Goal: Information Seeking & Learning: Learn about a topic

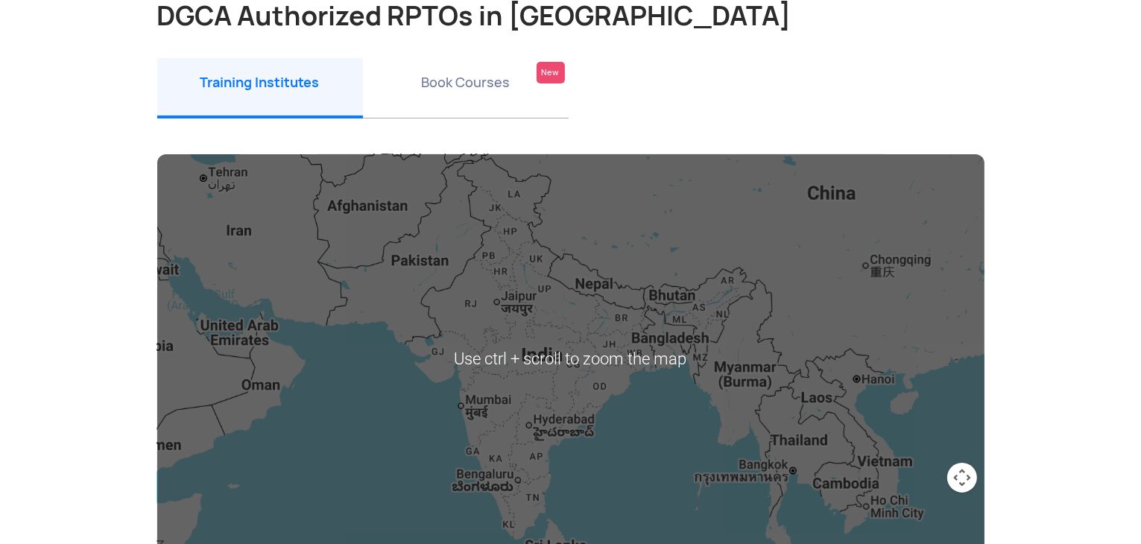
scroll to position [298, 0]
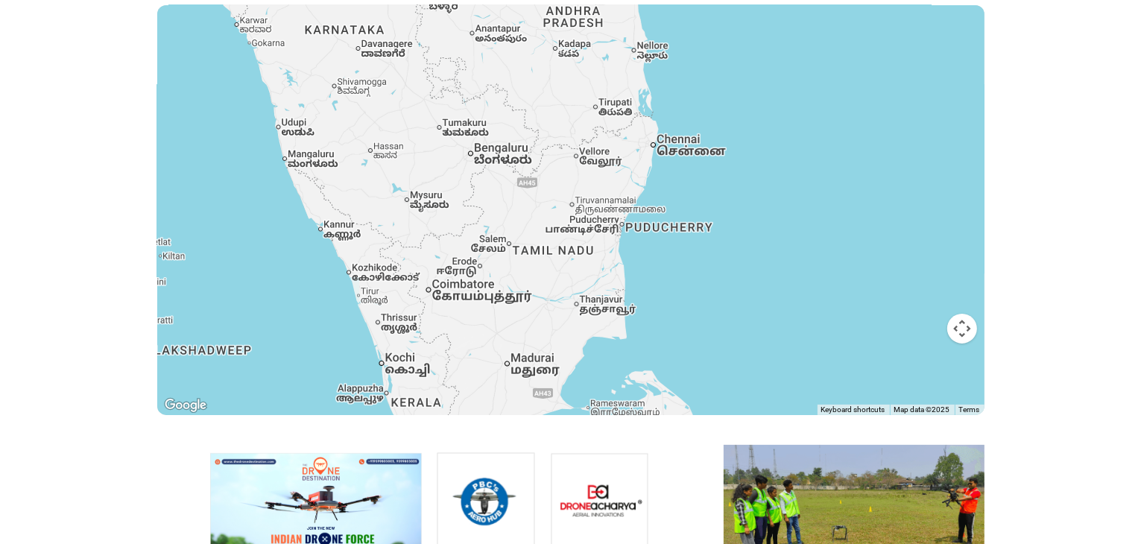
drag, startPoint x: 578, startPoint y: 376, endPoint x: 528, endPoint y: 213, distance: 170.1
click at [528, 213] on div at bounding box center [570, 210] width 827 height 410
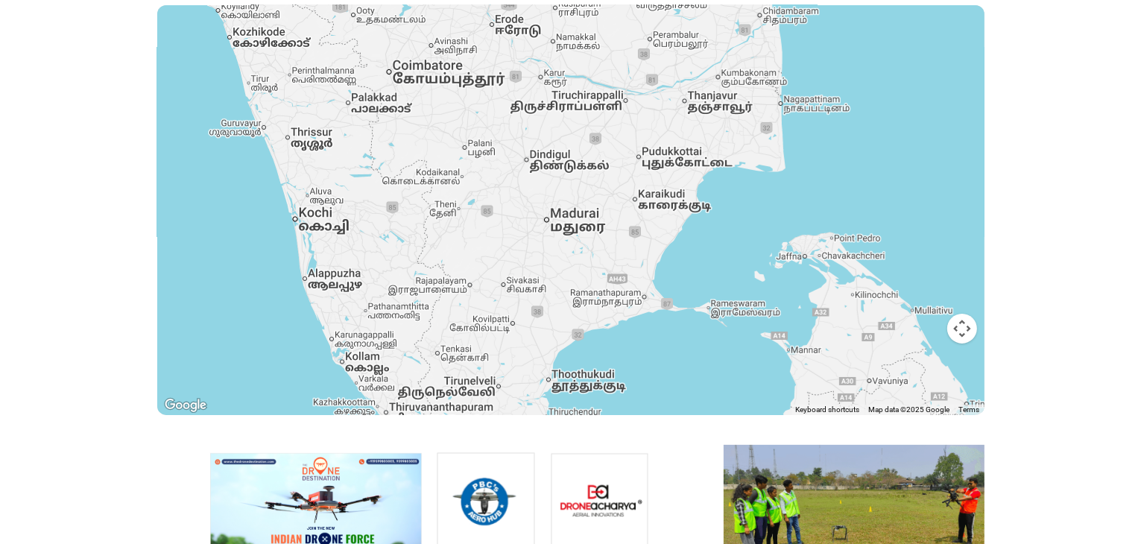
drag, startPoint x: 502, startPoint y: 300, endPoint x: 518, endPoint y: 215, distance: 86.4
click at [518, 215] on div at bounding box center [570, 210] width 827 height 410
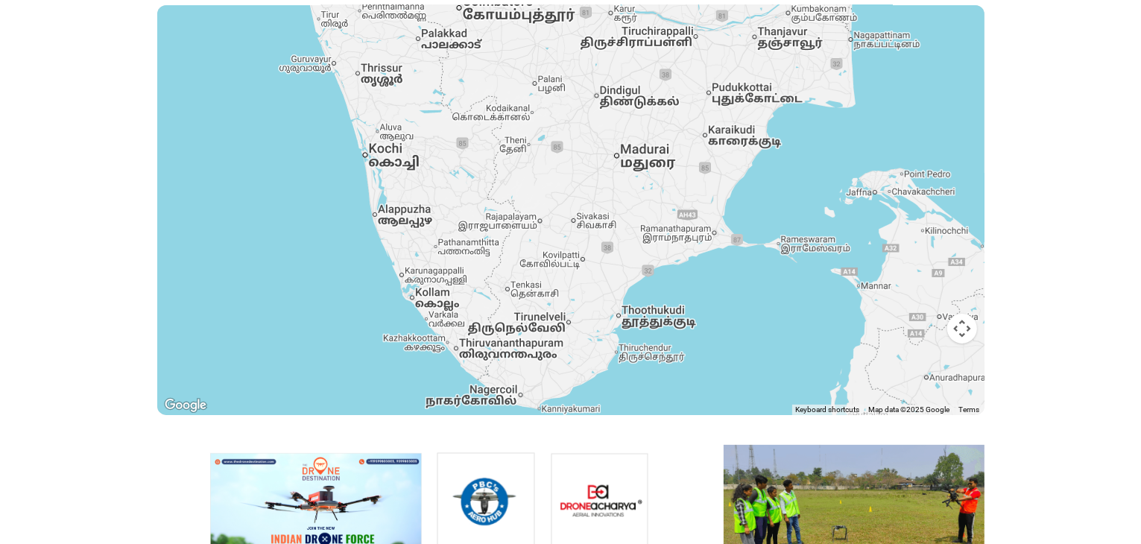
drag, startPoint x: 478, startPoint y: 326, endPoint x: 550, endPoint y: 259, distance: 98.6
click at [550, 259] on div at bounding box center [570, 210] width 827 height 410
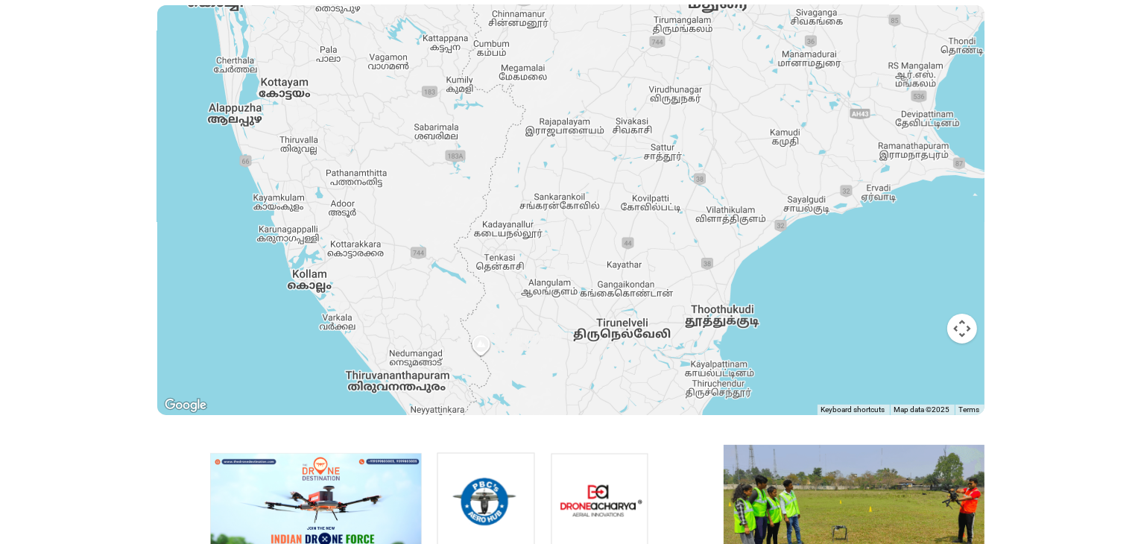
click at [481, 350] on div at bounding box center [570, 210] width 827 height 410
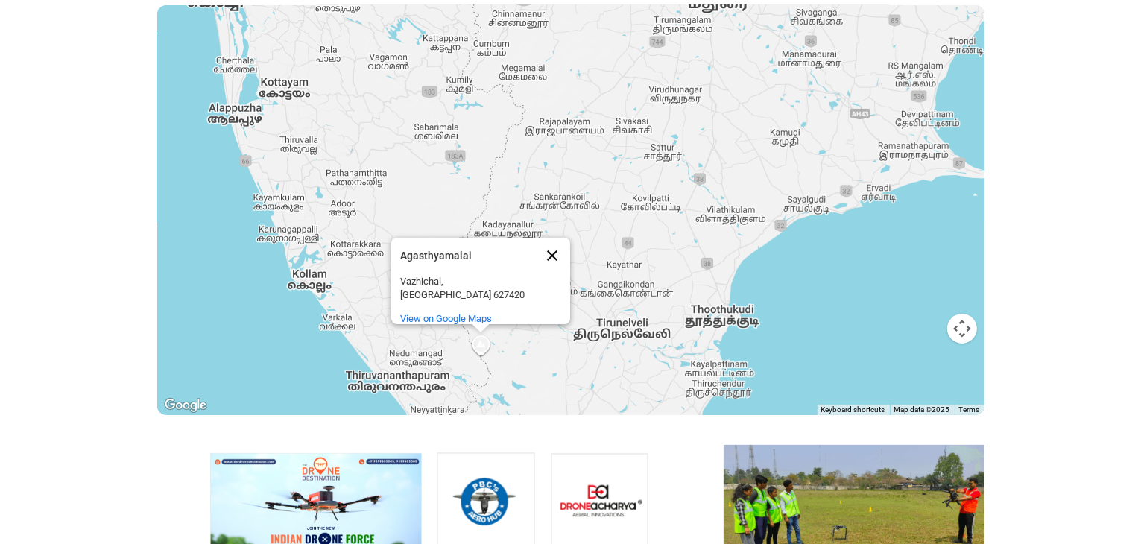
click at [548, 263] on button "Close" at bounding box center [552, 256] width 36 height 36
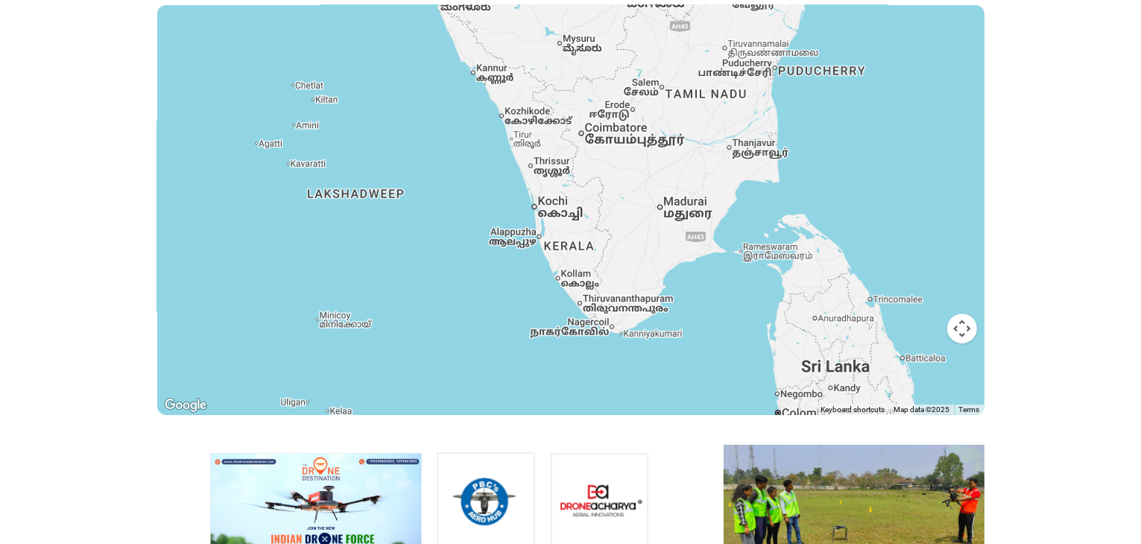
scroll to position [522, 0]
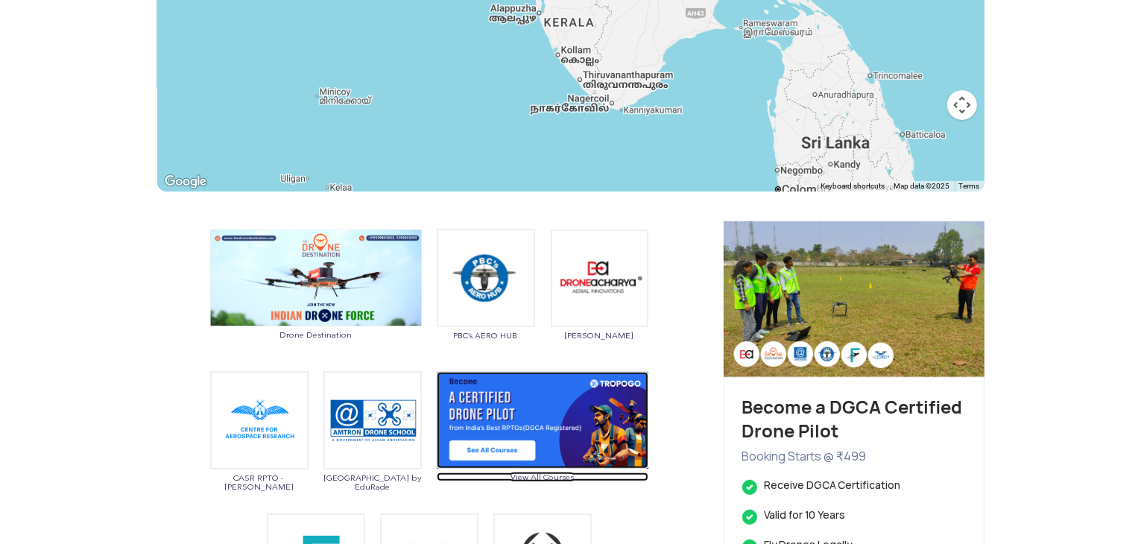
click at [478, 460] on img at bounding box center [543, 420] width 212 height 97
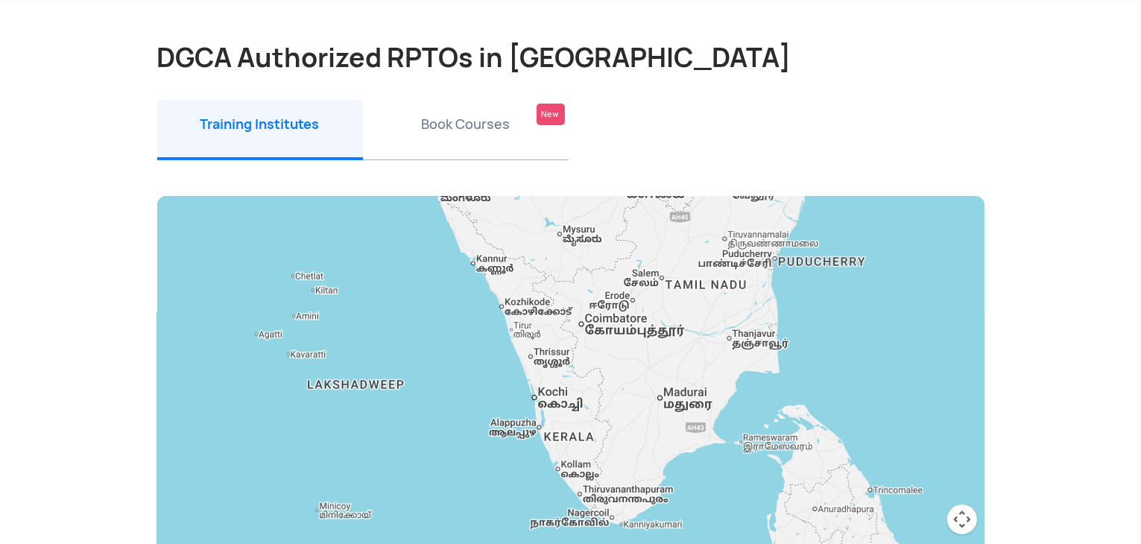
scroll to position [0, 0]
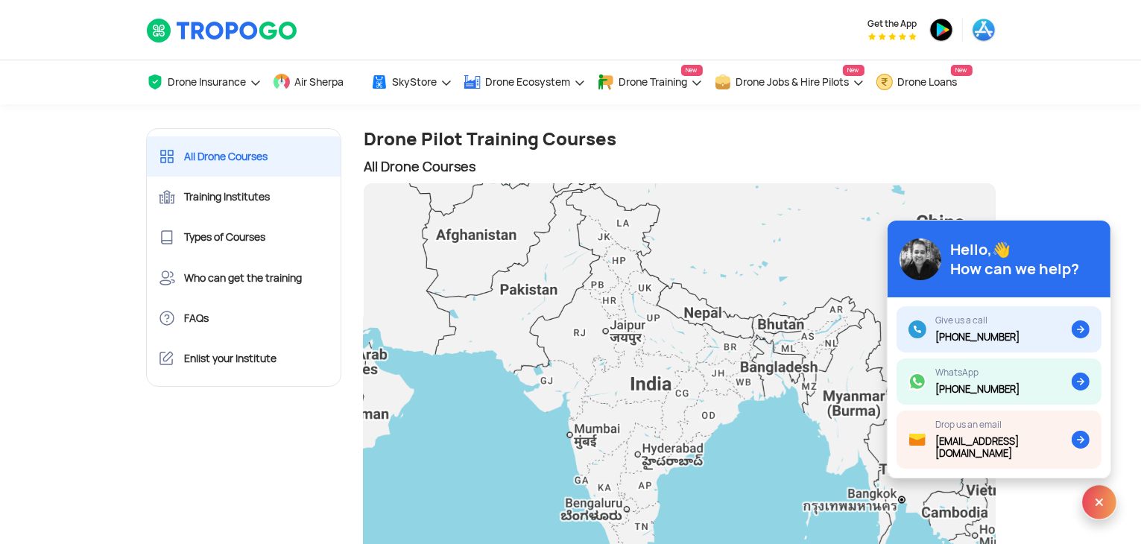
click at [1109, 499] on img at bounding box center [1099, 502] width 36 height 36
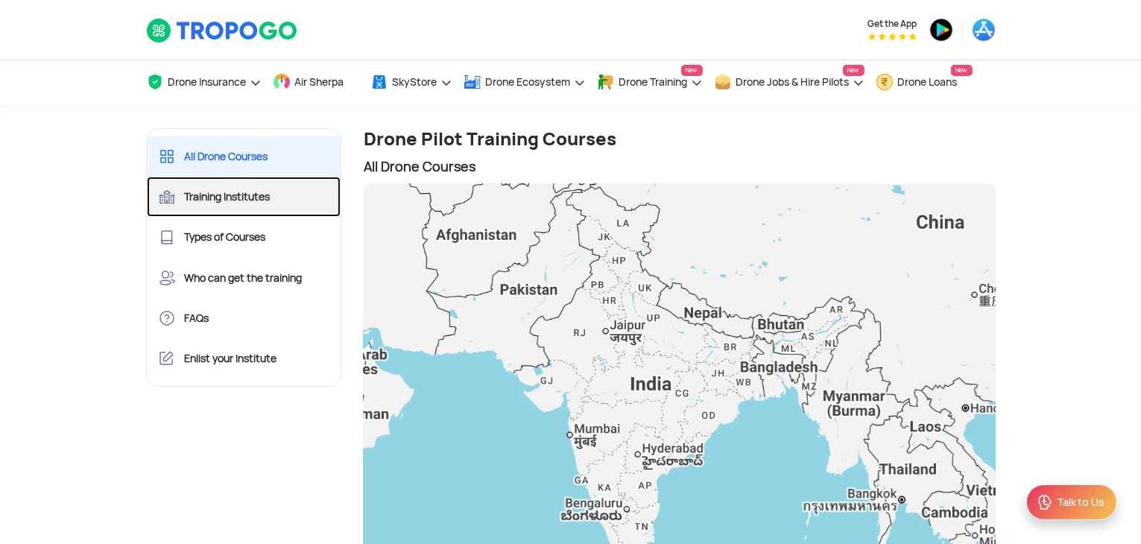
click at [286, 207] on link "Training Institutes" at bounding box center [244, 197] width 194 height 40
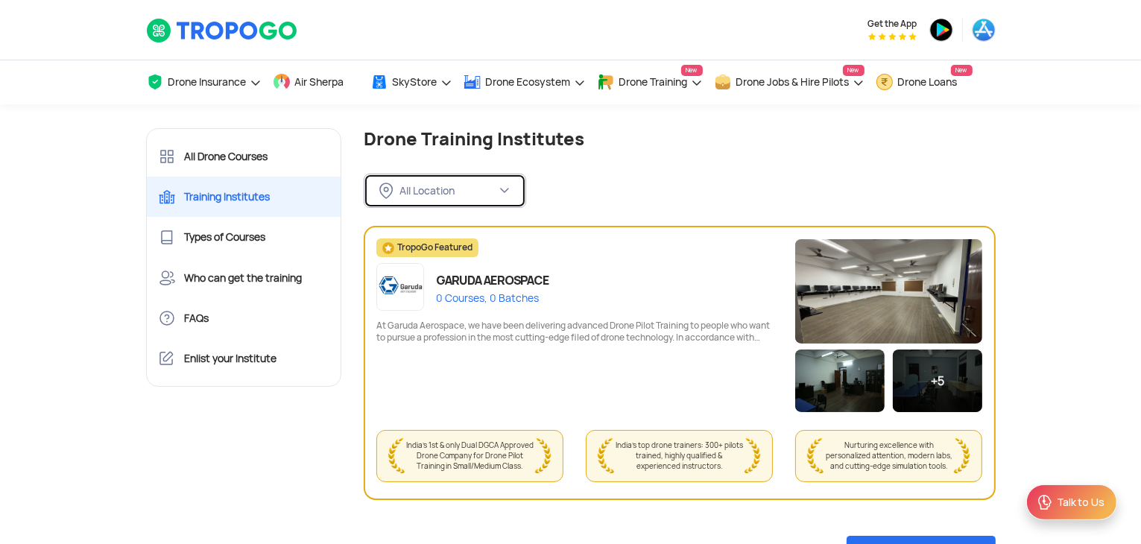
click at [495, 192] on div "All Location" at bounding box center [447, 190] width 97 height 13
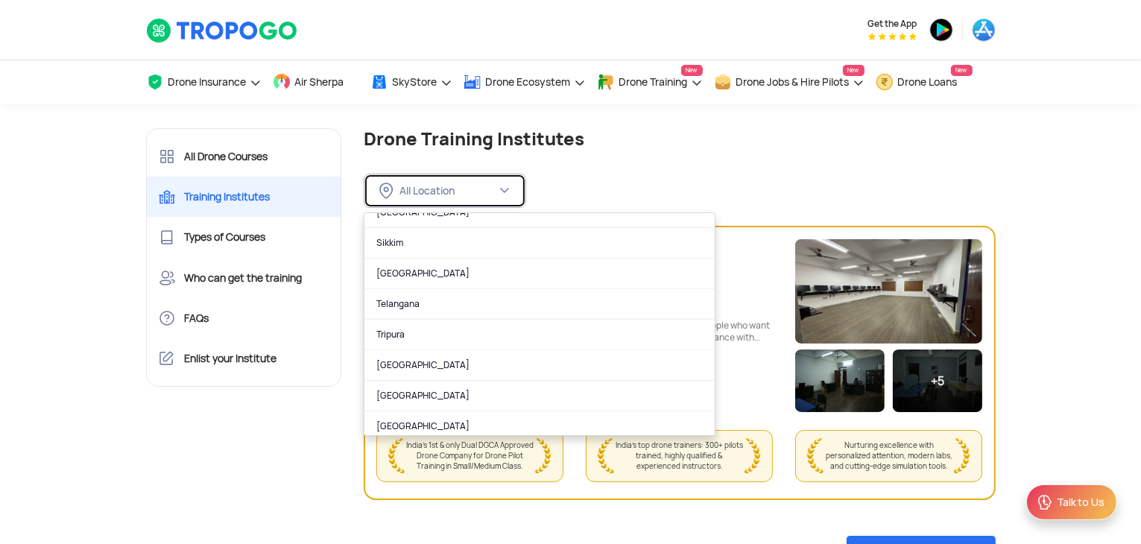
scroll to position [933, 0]
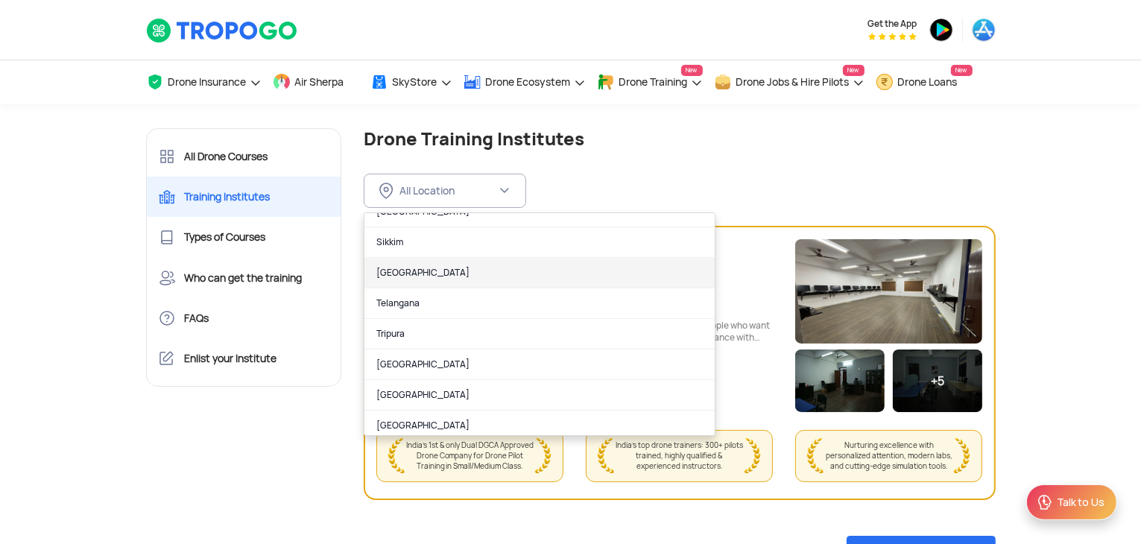
click at [425, 266] on link "Tamil Nadu" at bounding box center [539, 273] width 350 height 31
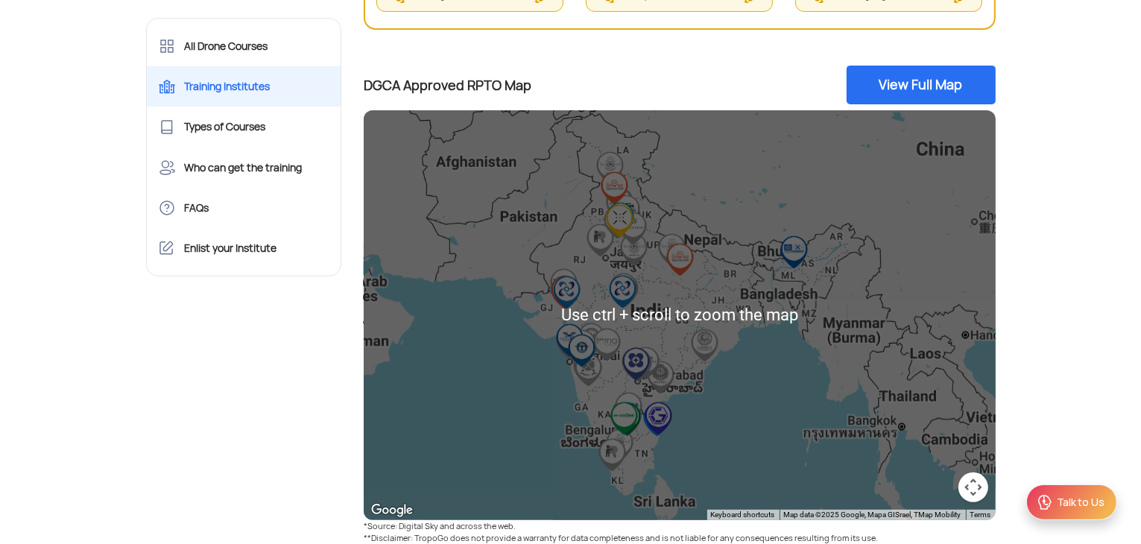
scroll to position [522, 0]
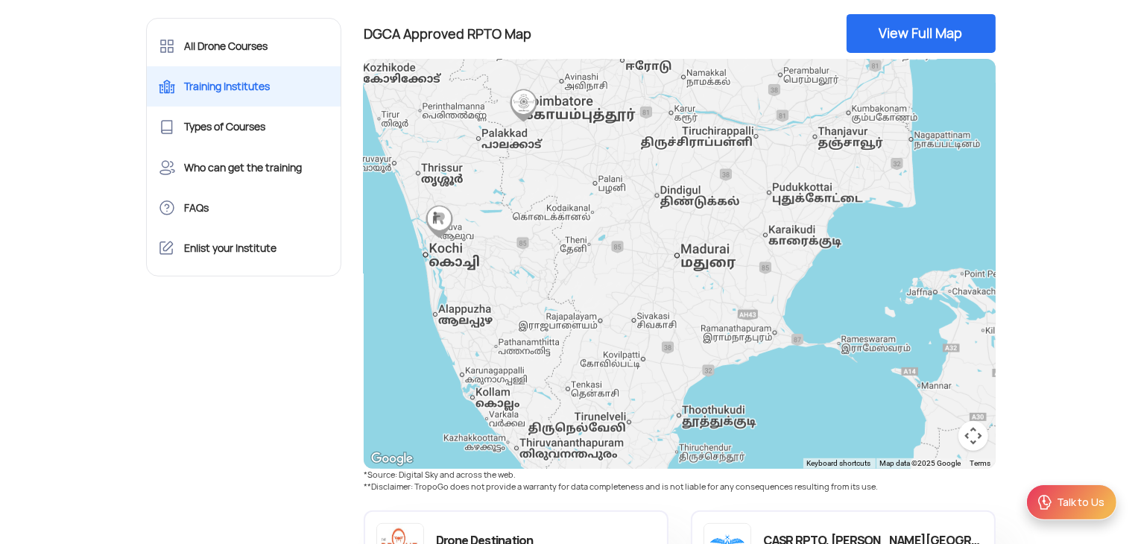
drag, startPoint x: 654, startPoint y: 400, endPoint x: 605, endPoint y: 215, distance: 191.2
click at [605, 215] on div at bounding box center [680, 264] width 632 height 410
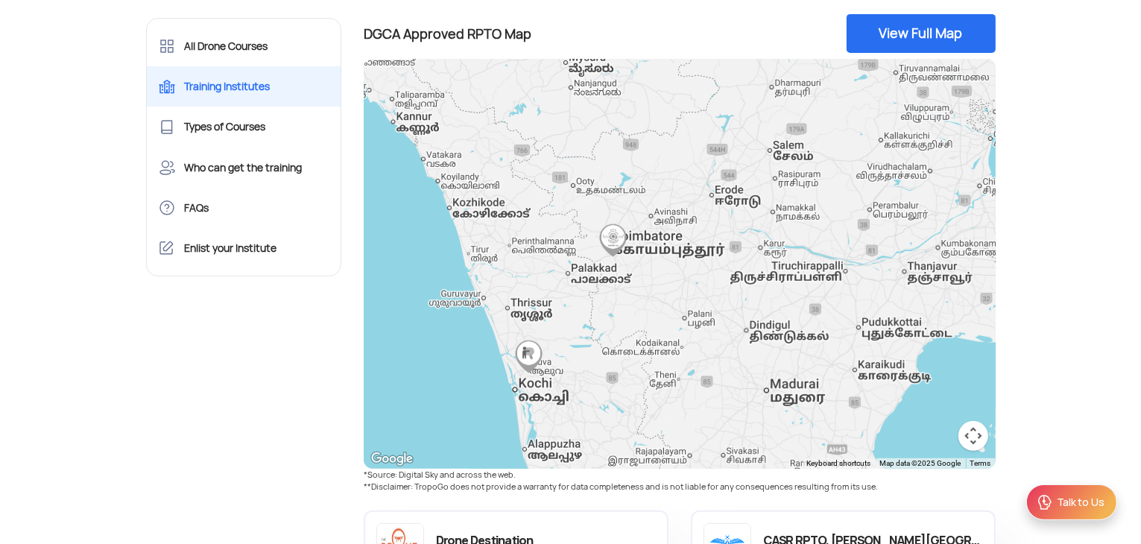
drag, startPoint x: 590, startPoint y: 276, endPoint x: 695, endPoint y: 433, distance: 188.5
click at [695, 433] on div at bounding box center [680, 264] width 632 height 410
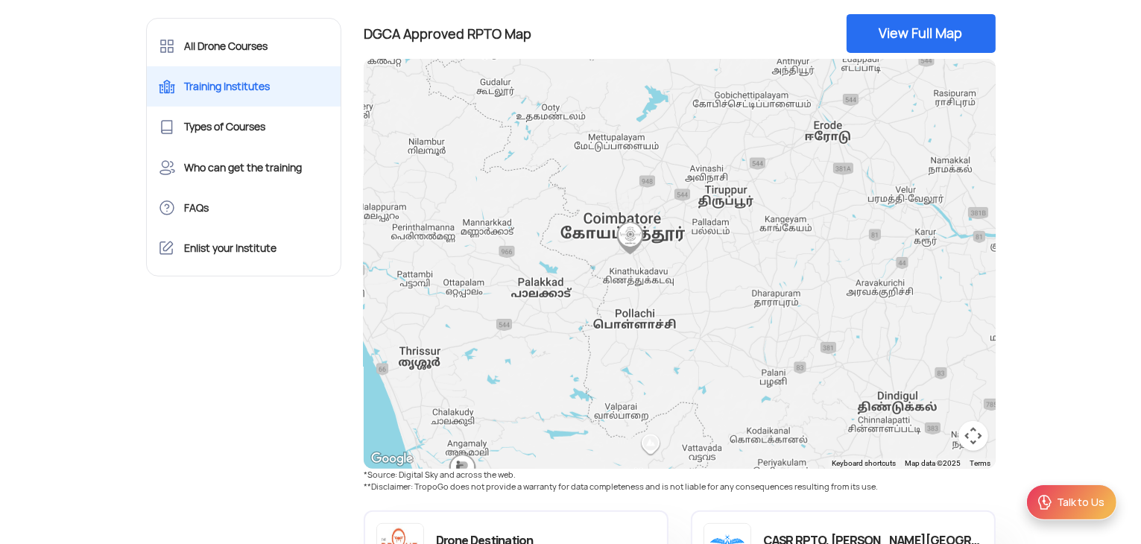
click at [633, 242] on img "Indira Gandhi Rashriya Uran Akademi (IGRUA)" at bounding box center [630, 238] width 34 height 34
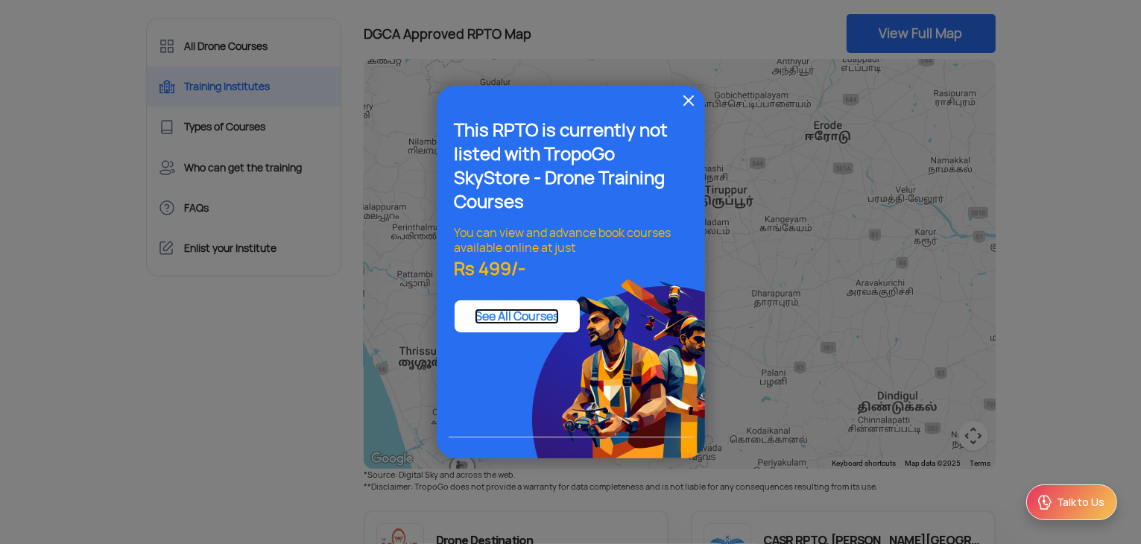
click at [511, 310] on link "See All Courses" at bounding box center [517, 316] width 84 height 16
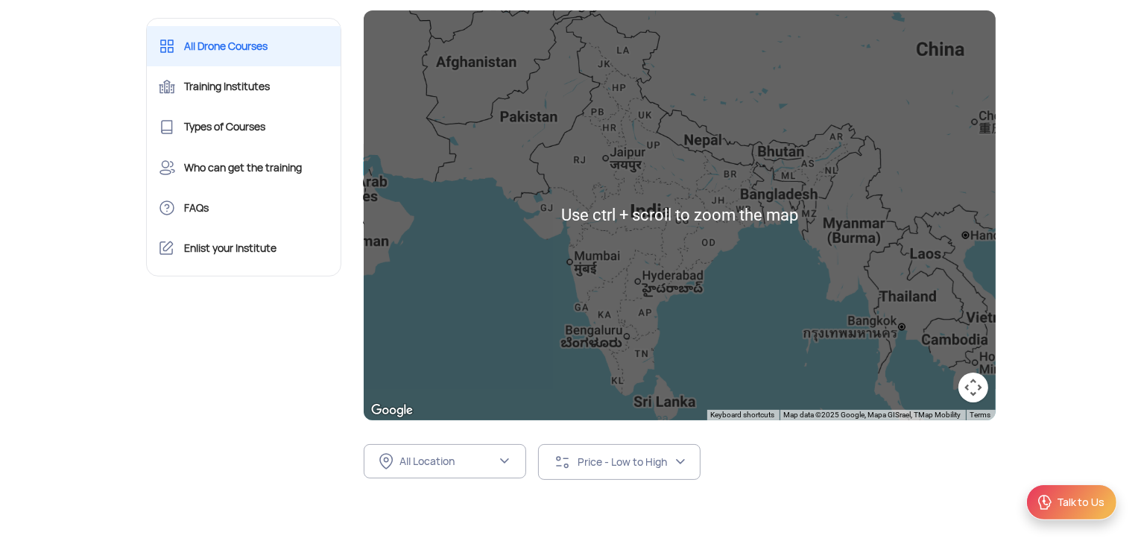
scroll to position [224, 0]
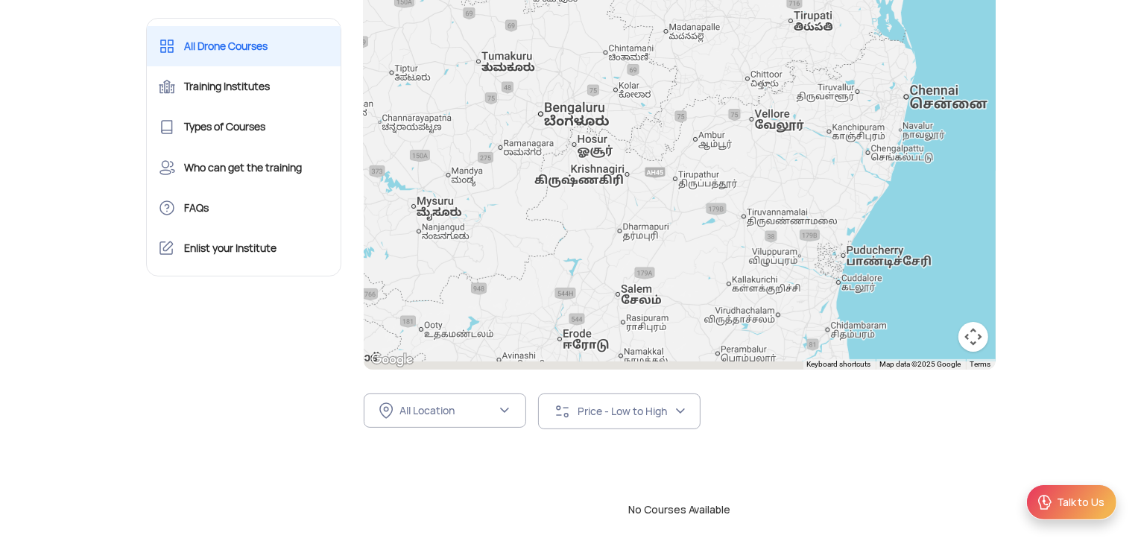
drag, startPoint x: 636, startPoint y: 317, endPoint x: 775, endPoint y: 83, distance: 271.9
click at [775, 83] on div at bounding box center [680, 165] width 632 height 410
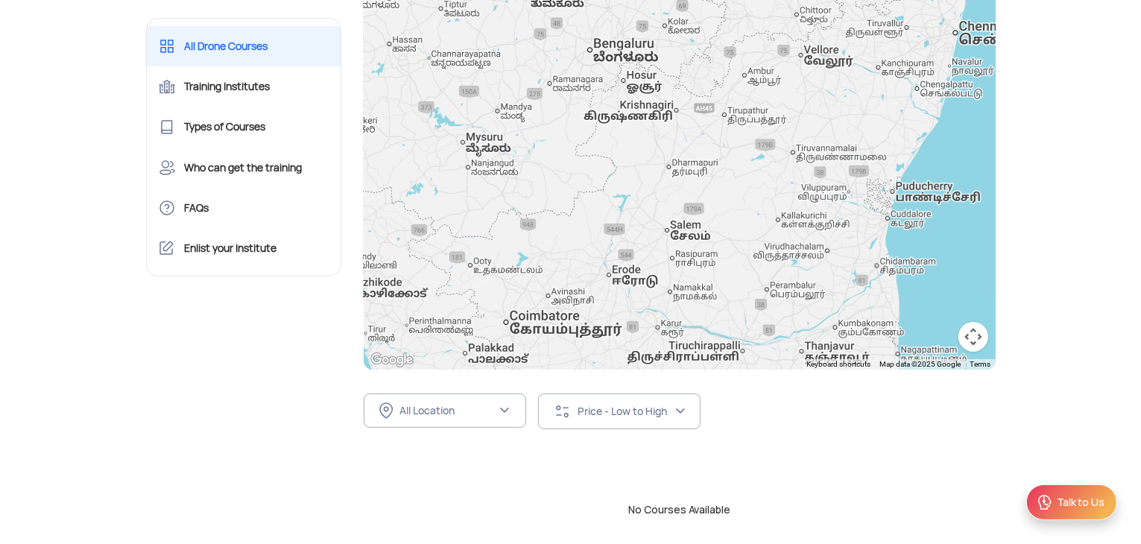
drag, startPoint x: 673, startPoint y: 253, endPoint x: 776, endPoint y: 81, distance: 200.9
click at [776, 81] on div at bounding box center [680, 165] width 632 height 410
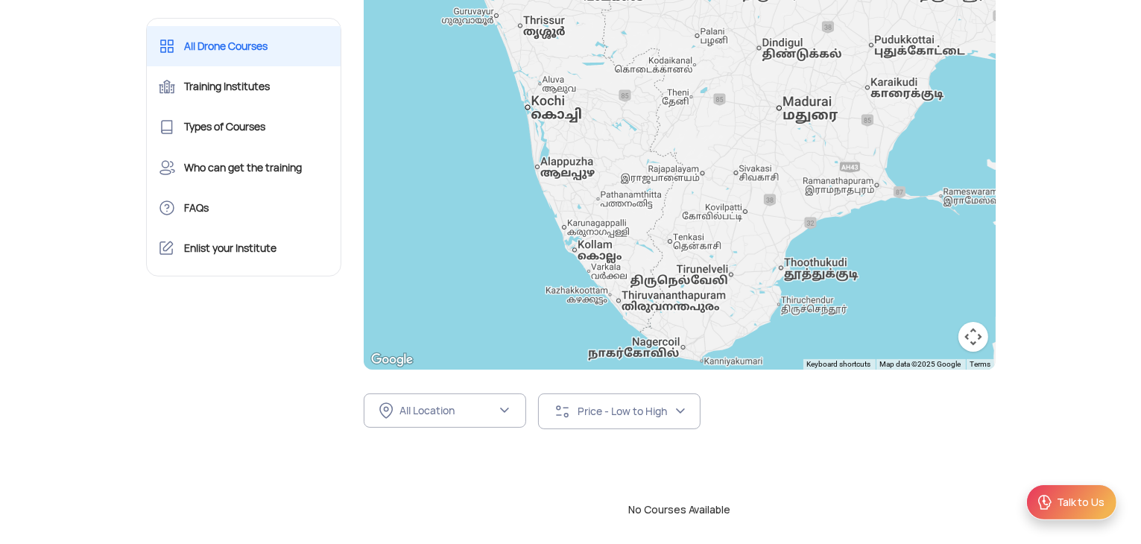
drag, startPoint x: 774, startPoint y: 183, endPoint x: 712, endPoint y: 102, distance: 101.5
click at [715, 96] on div at bounding box center [680, 165] width 632 height 410
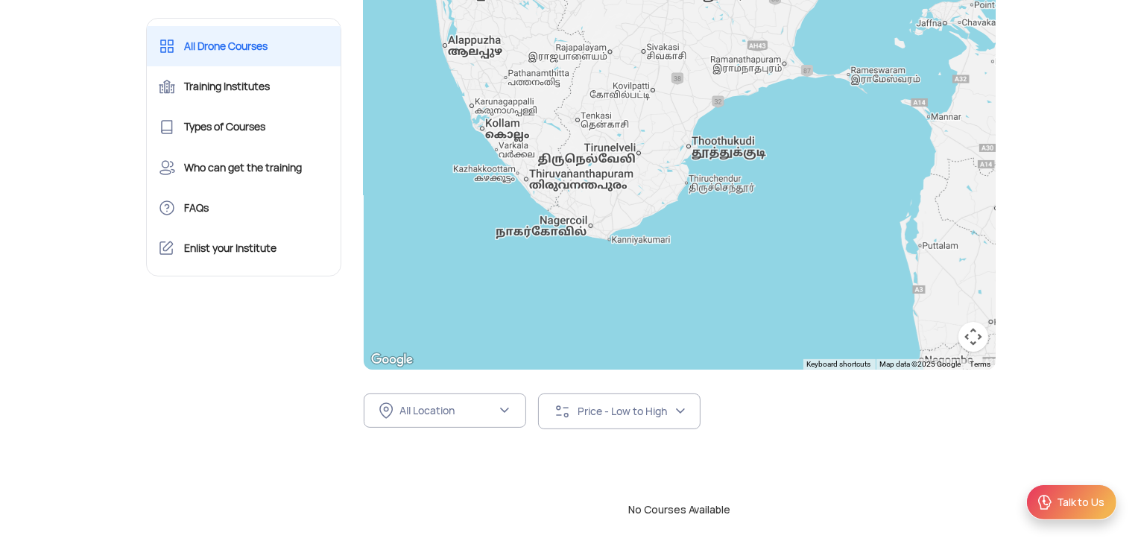
drag, startPoint x: 696, startPoint y: 148, endPoint x: 715, endPoint y: 346, distance: 199.1
click at [713, 341] on div at bounding box center [680, 165] width 632 height 410
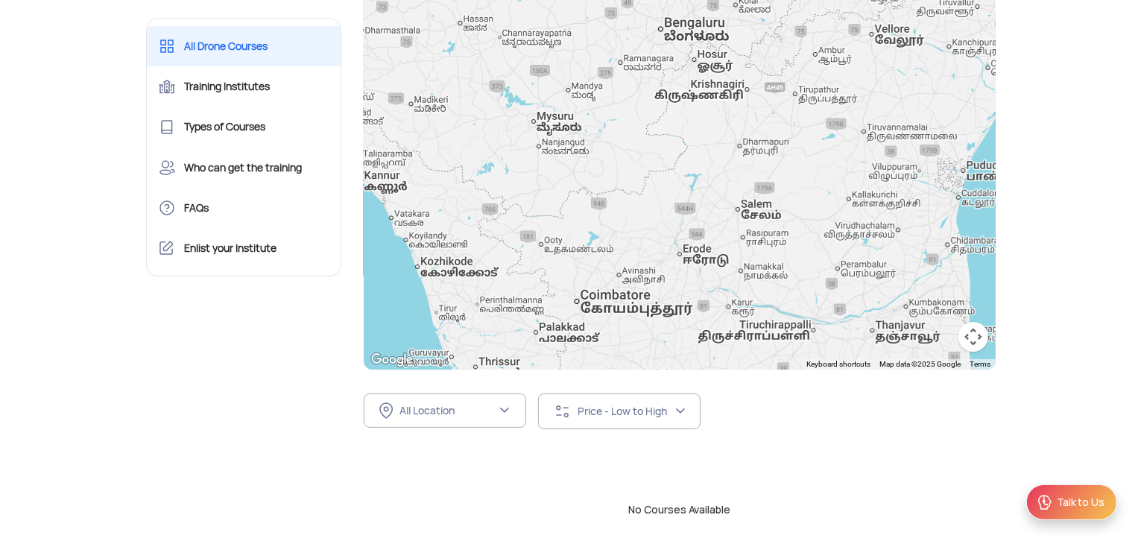
drag, startPoint x: 673, startPoint y: 308, endPoint x: 697, endPoint y: 253, distance: 59.4
click at [697, 253] on div at bounding box center [680, 165] width 632 height 410
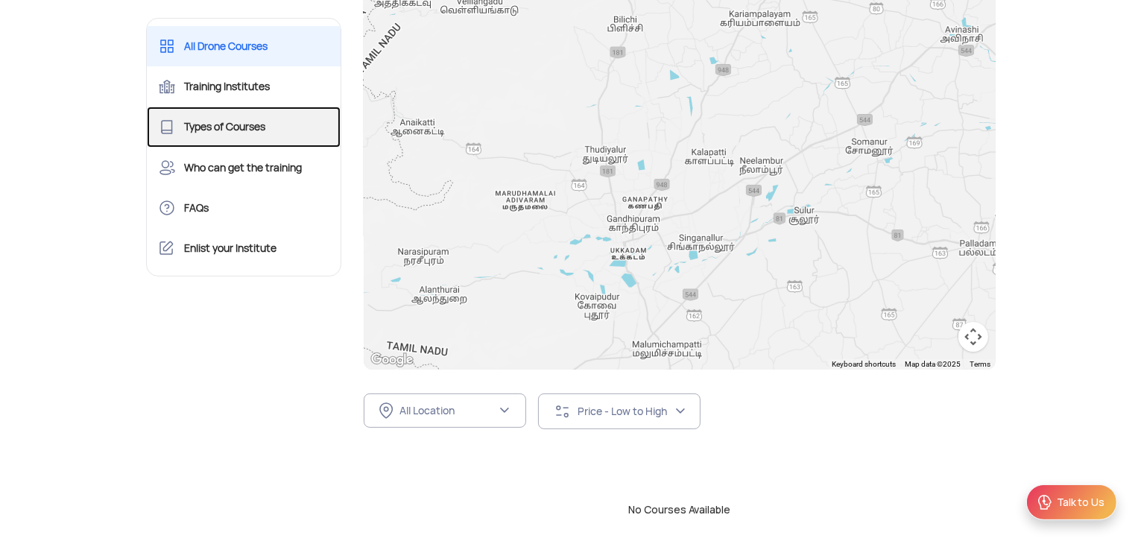
click at [233, 135] on link "Types of Courses" at bounding box center [244, 127] width 194 height 40
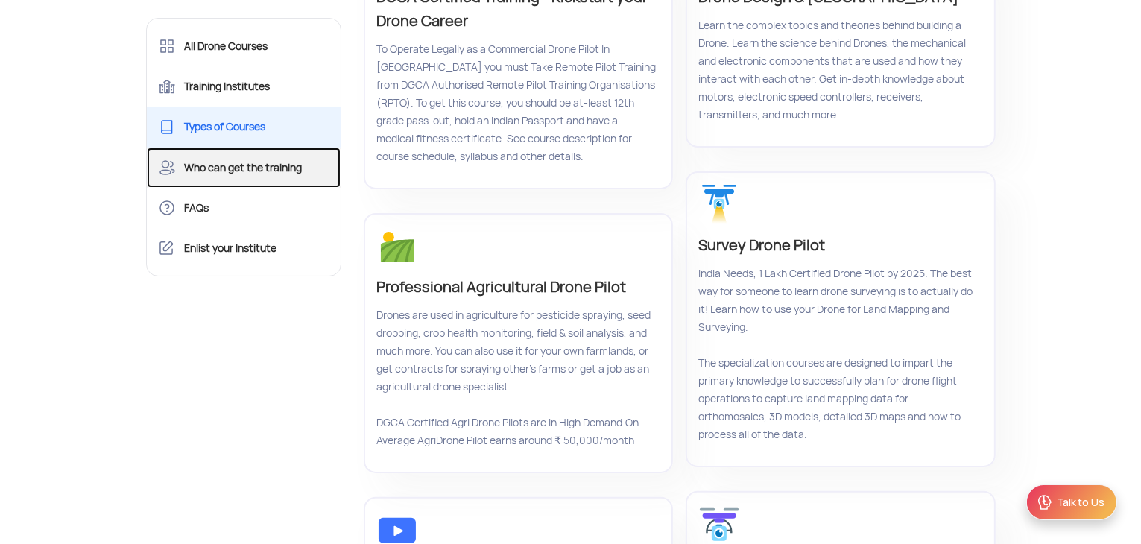
click at [235, 170] on link "Who can get the training" at bounding box center [244, 168] width 194 height 40
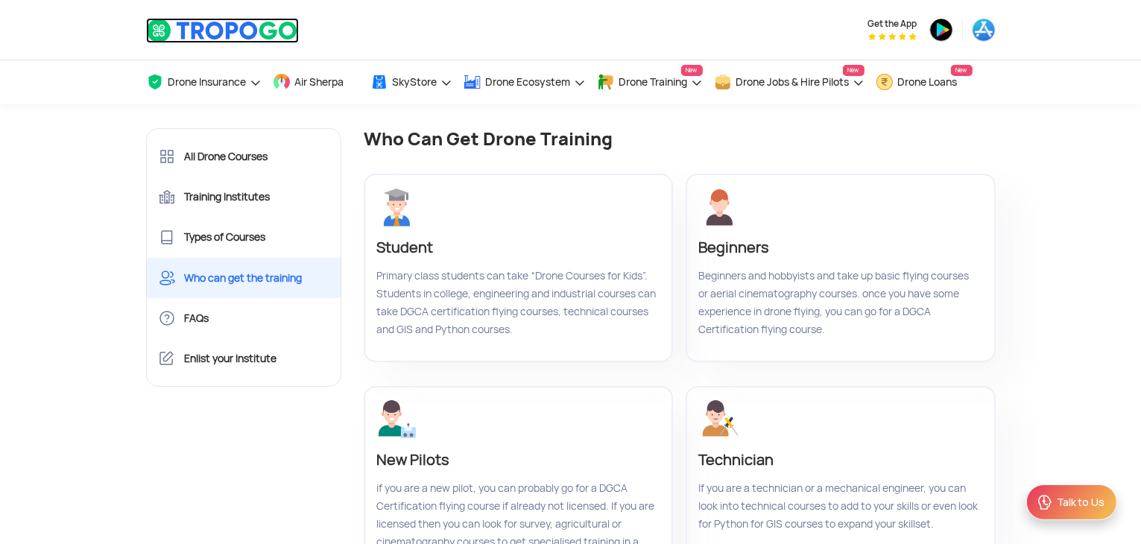
click at [235, 39] on img at bounding box center [222, 30] width 153 height 25
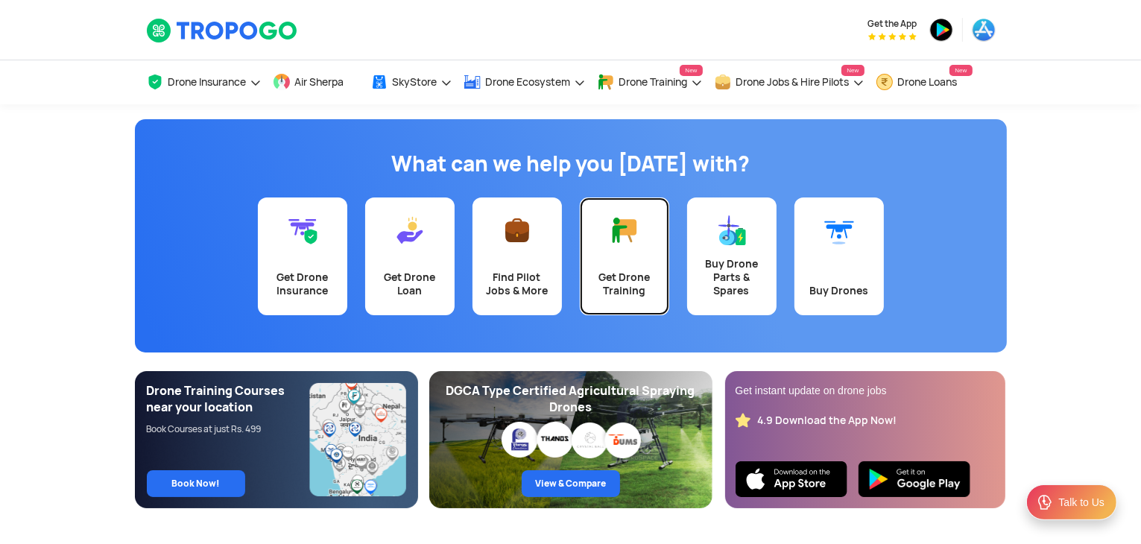
click at [620, 280] on div "Get Drone Training" at bounding box center [625, 283] width 72 height 27
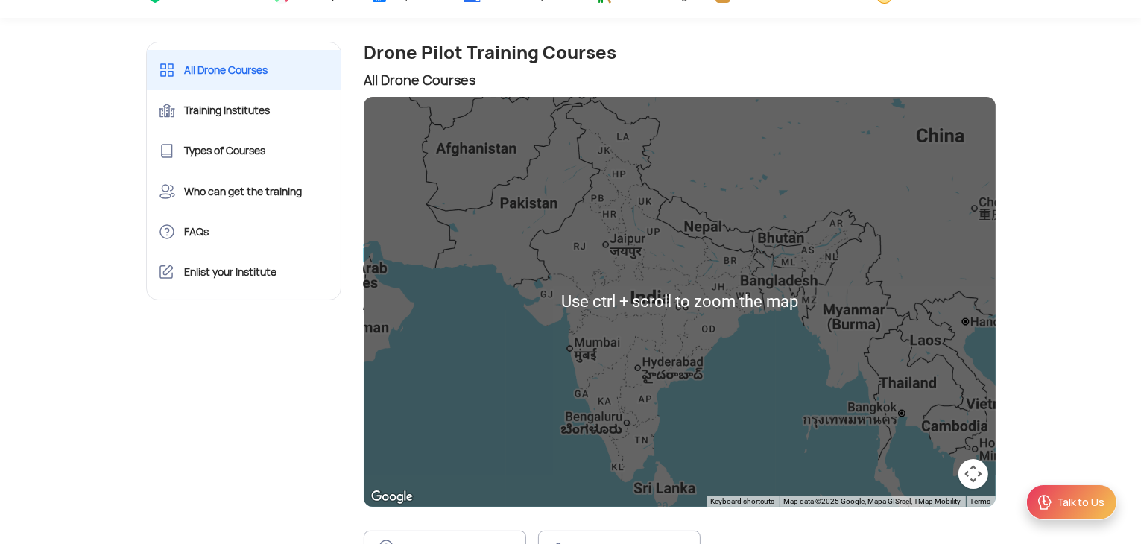
scroll to position [149, 0]
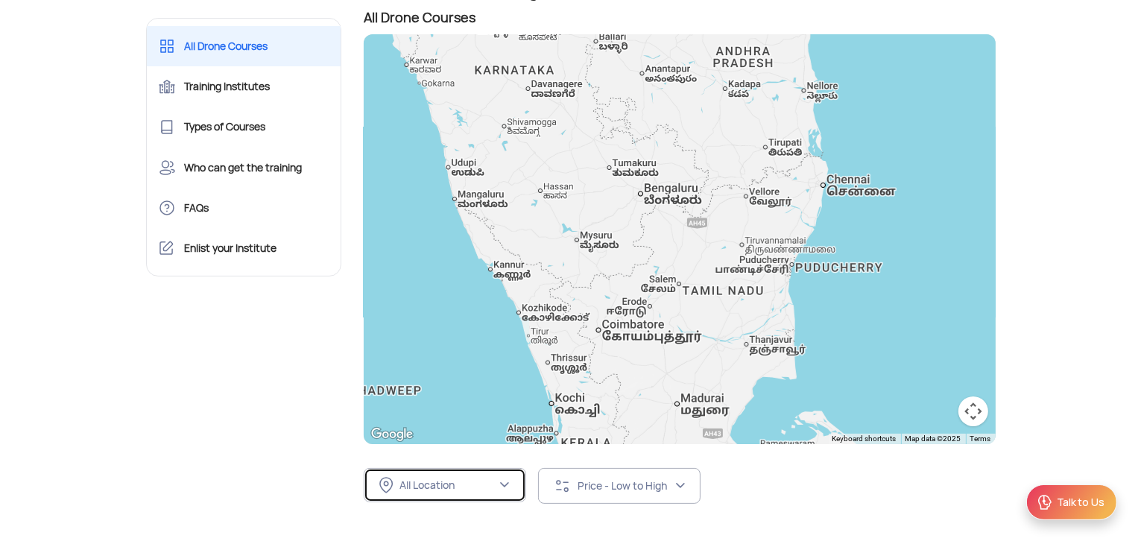
click at [427, 481] on div "All Location" at bounding box center [447, 484] width 97 height 13
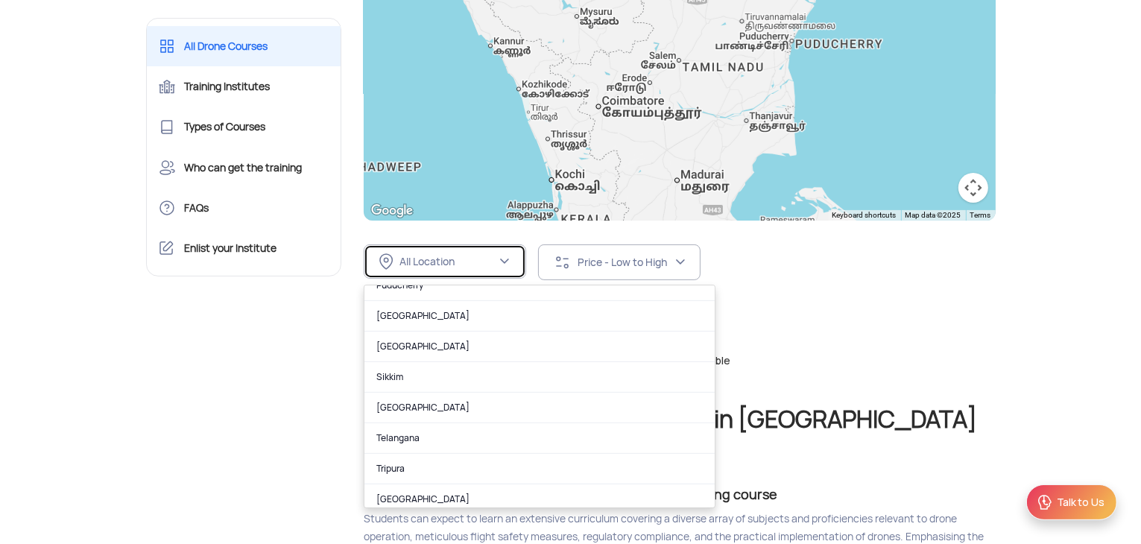
scroll to position [933, 0]
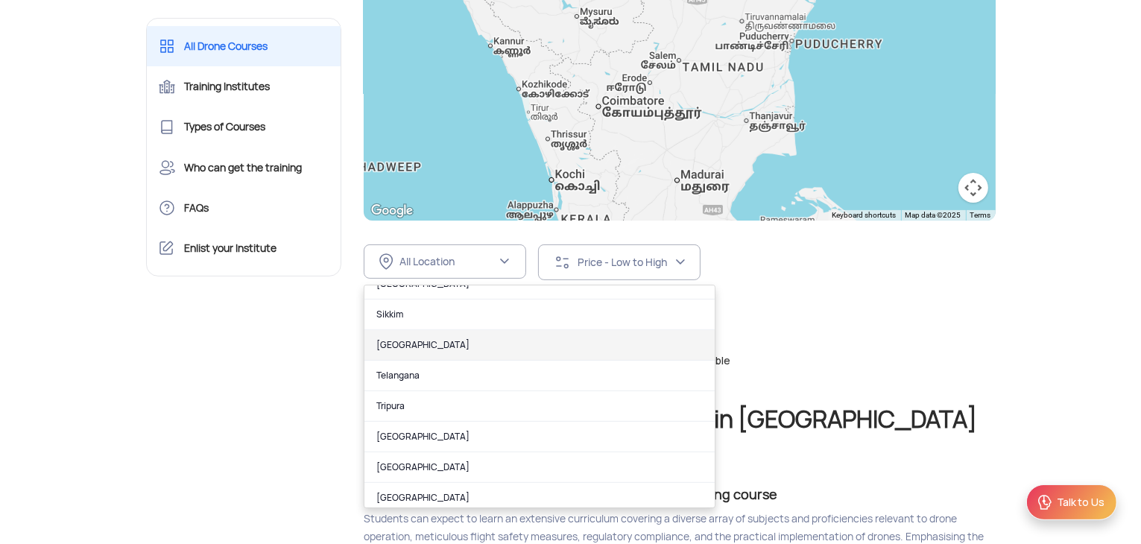
click at [435, 341] on link "Tamil Nadu" at bounding box center [539, 345] width 350 height 31
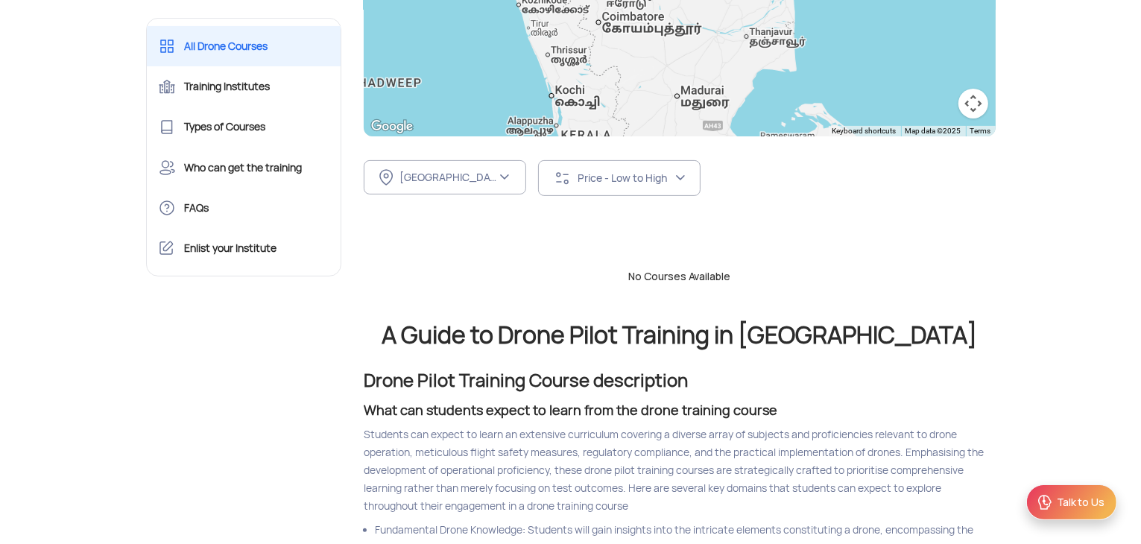
scroll to position [373, 0]
